Goal: Task Accomplishment & Management: Use online tool/utility

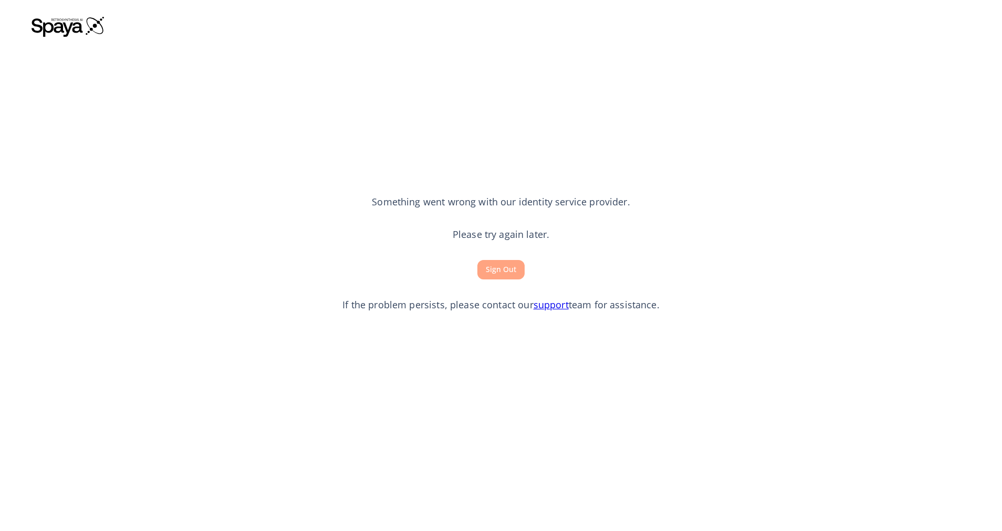
click at [517, 264] on button "Sign Out" at bounding box center [501, 269] width 47 height 19
